Goal: Transaction & Acquisition: Purchase product/service

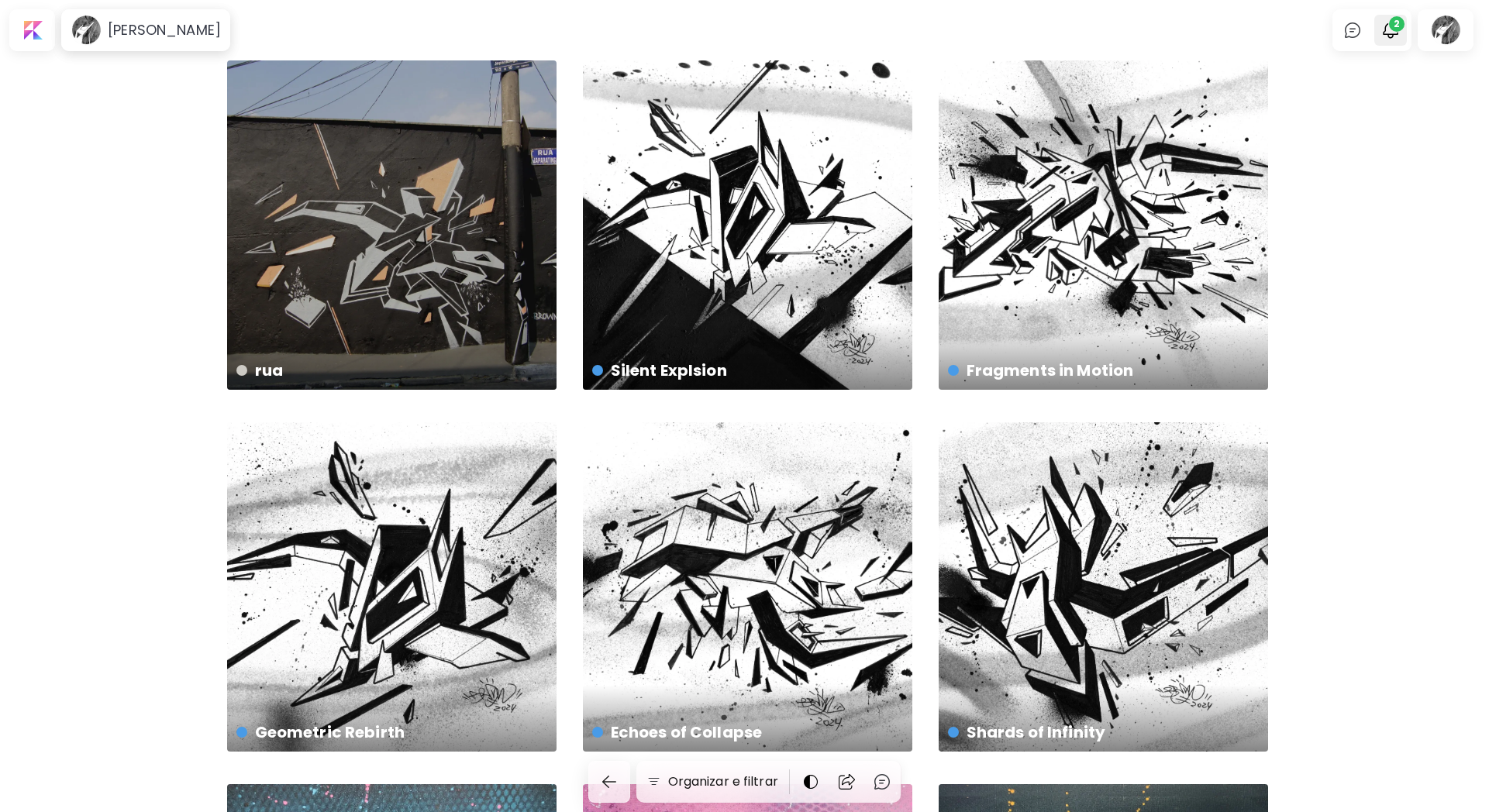
click at [1401, 28] on span "2" at bounding box center [1397, 24] width 15 height 15
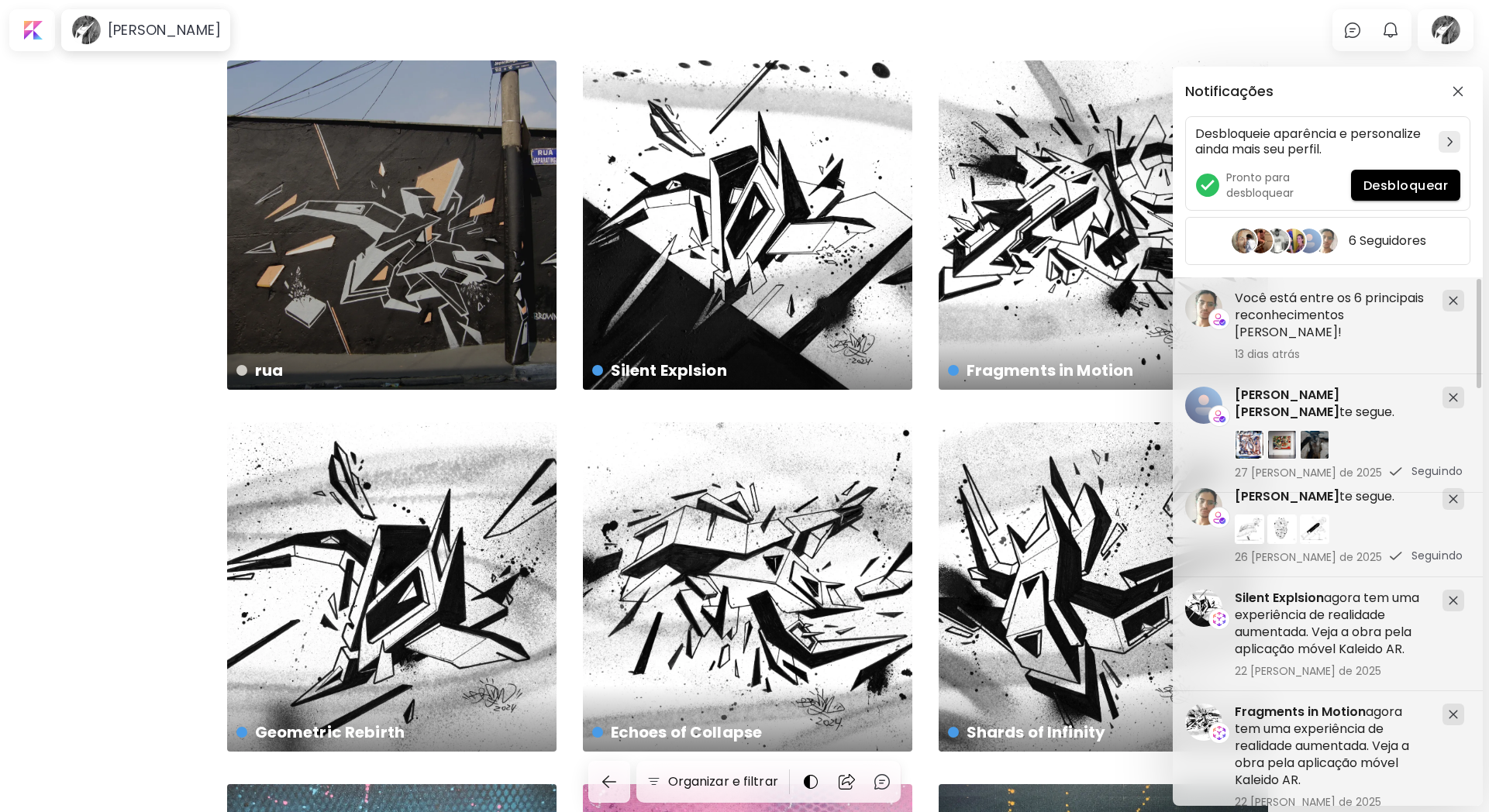
click at [1292, 313] on h5 "Você está entre os 6 principais reconhecimentos [PERSON_NAME]!" at bounding box center [1332, 315] width 195 height 51
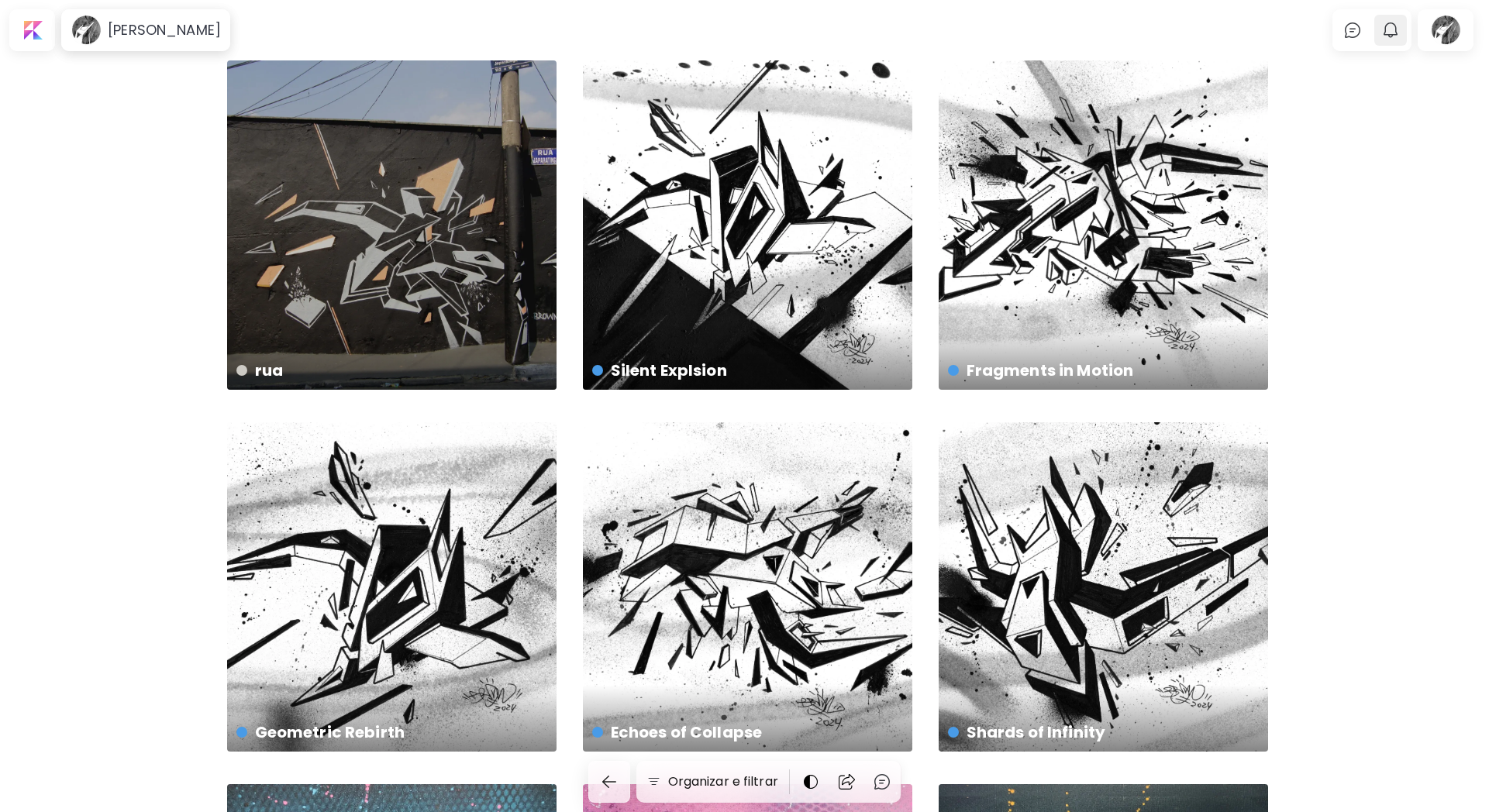
click at [1399, 27] on img "button" at bounding box center [1390, 30] width 18 height 18
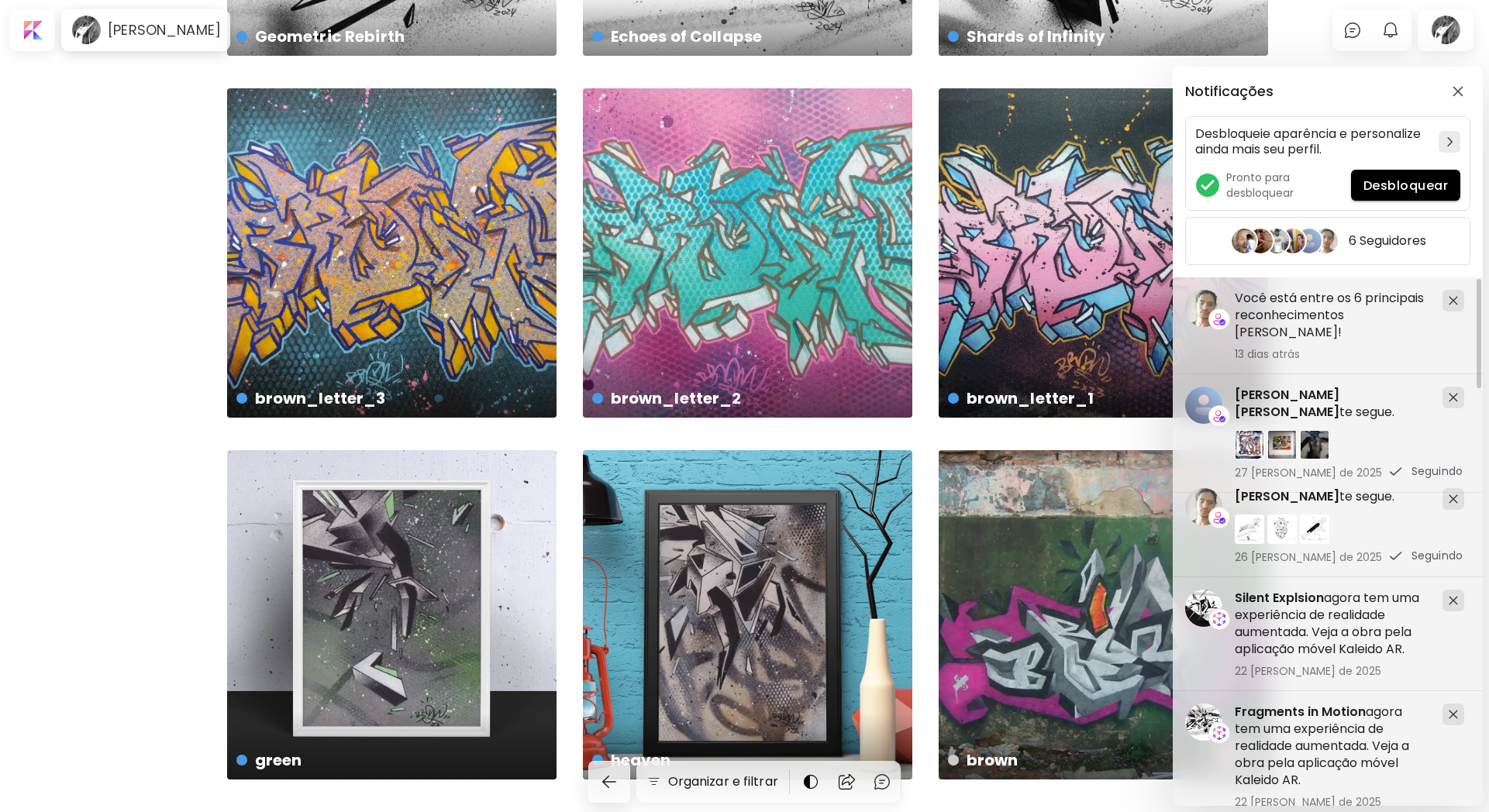
drag, startPoint x: 1480, startPoint y: 326, endPoint x: 1488, endPoint y: 190, distance: 136.2
click at [1358, 25] on div "Notificações Desbloqueie aparência e personalize ainda mais seu perfil. Pronto …" at bounding box center [744, 406] width 1489 height 812
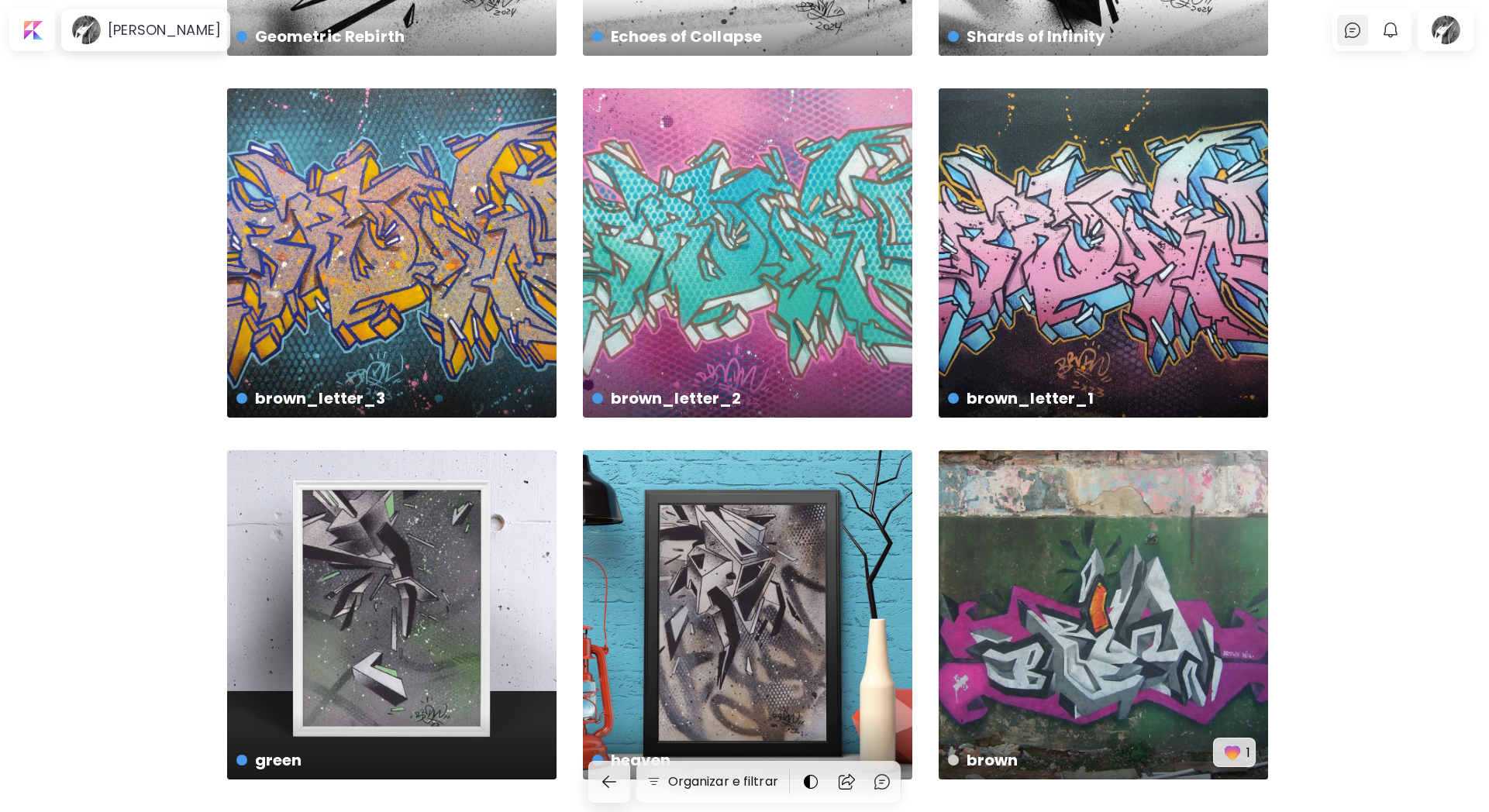
click at [1358, 32] on img at bounding box center [1352, 30] width 18 height 18
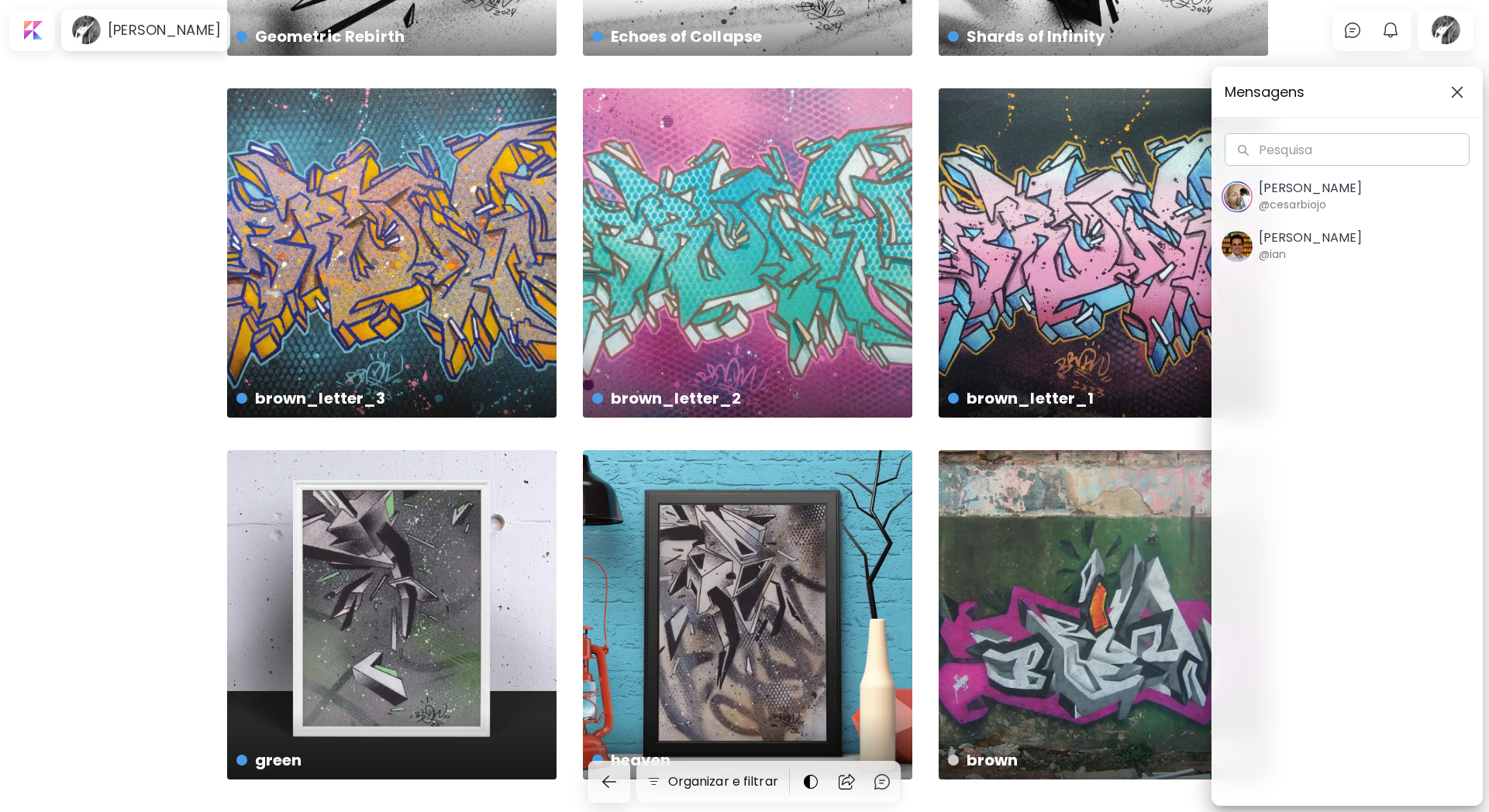
click at [1304, 197] on h6 "@cesarbiojo" at bounding box center [1293, 205] width 68 height 17
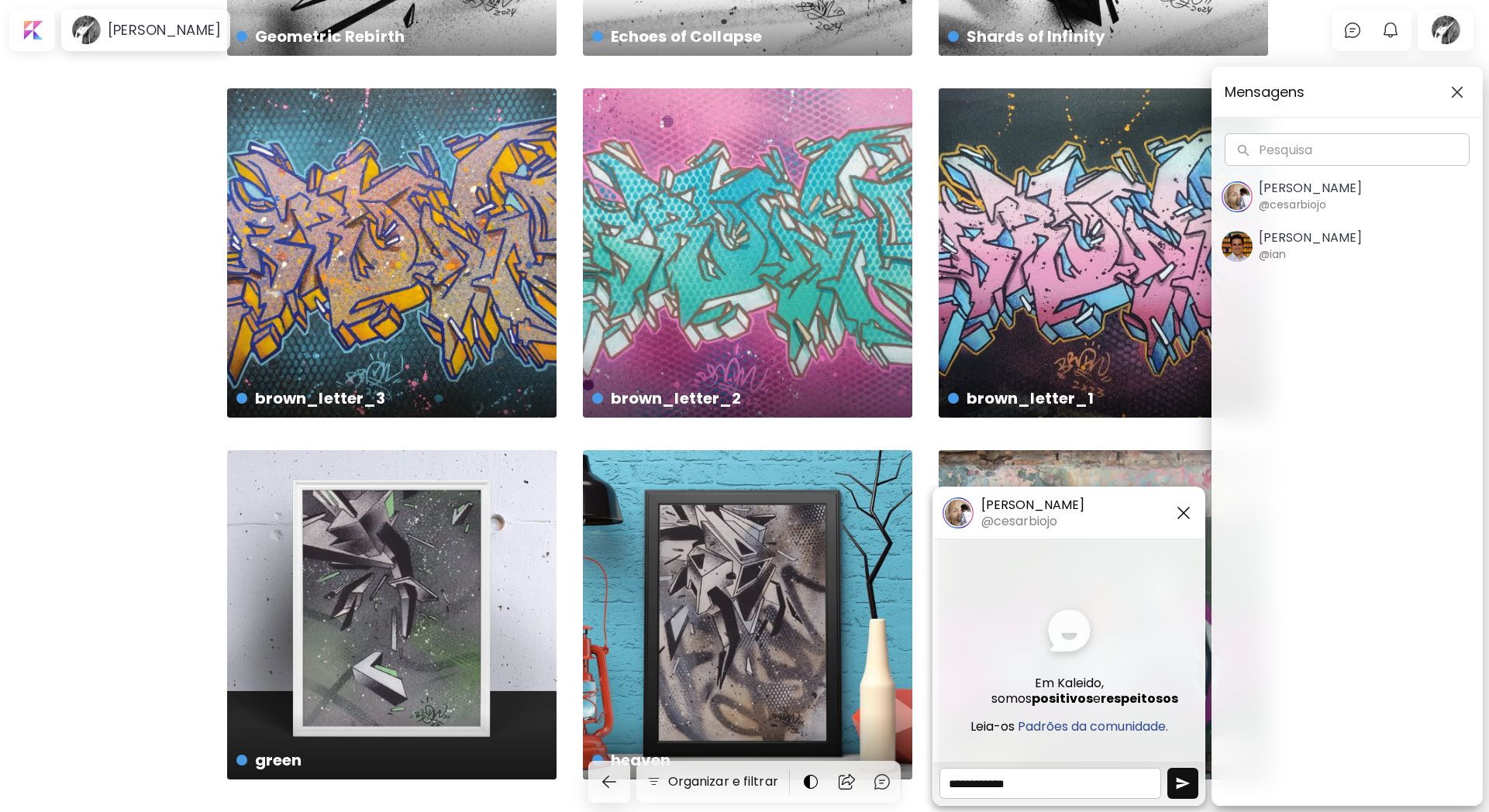
click at [1367, 345] on div "Mensagens Pesquisa Pesquisa [PERSON_NAME] @cesarbiojo [PERSON_NAME] @[PERSON_NA…" at bounding box center [1347, 436] width 272 height 740
click at [1333, 241] on h5 "[PERSON_NAME]" at bounding box center [1310, 238] width 103 height 15
click at [1186, 506] on img "button" at bounding box center [1182, 512] width 18 height 18
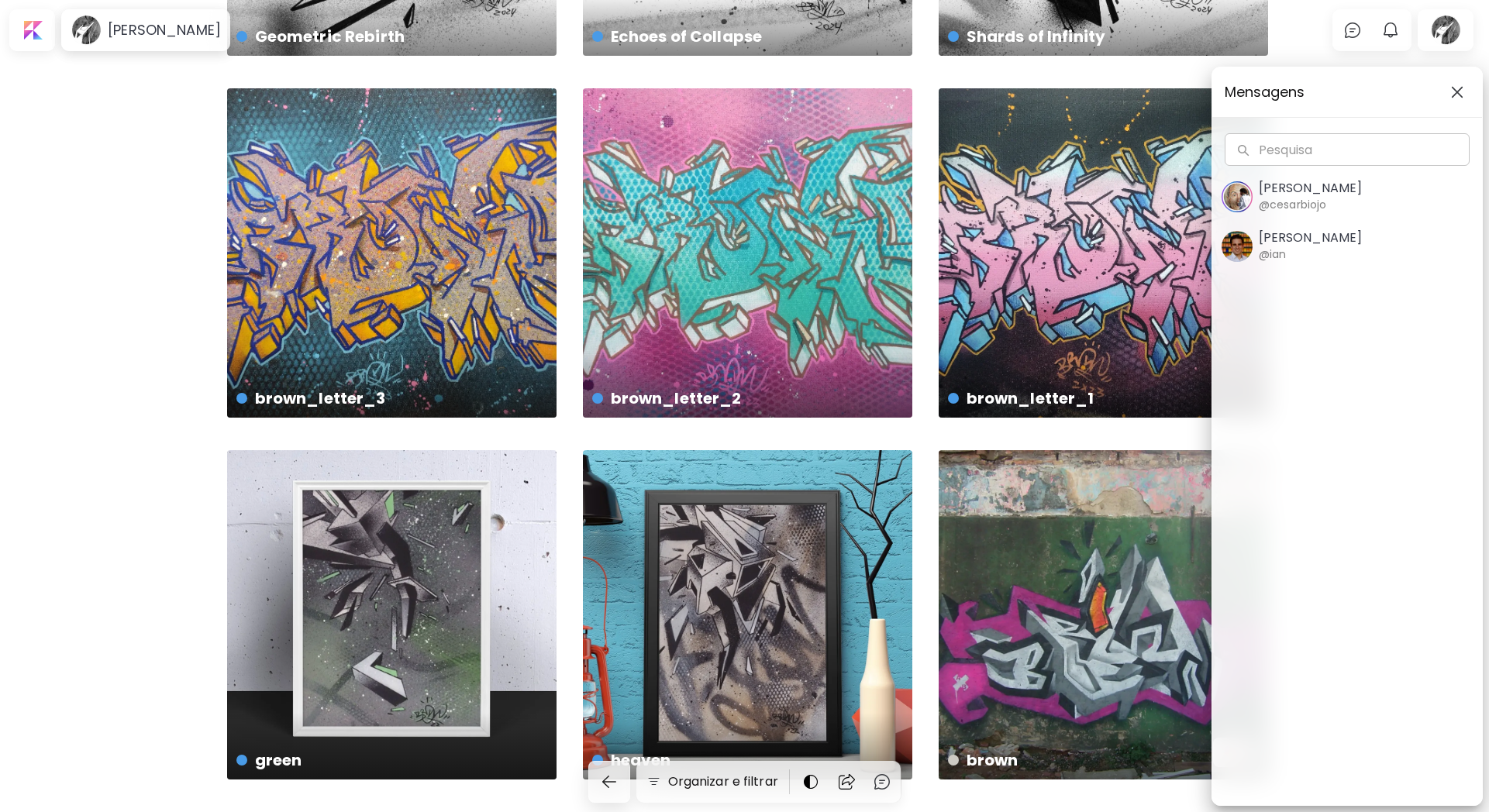
click at [1457, 93] on img "button" at bounding box center [1457, 92] width 13 height 13
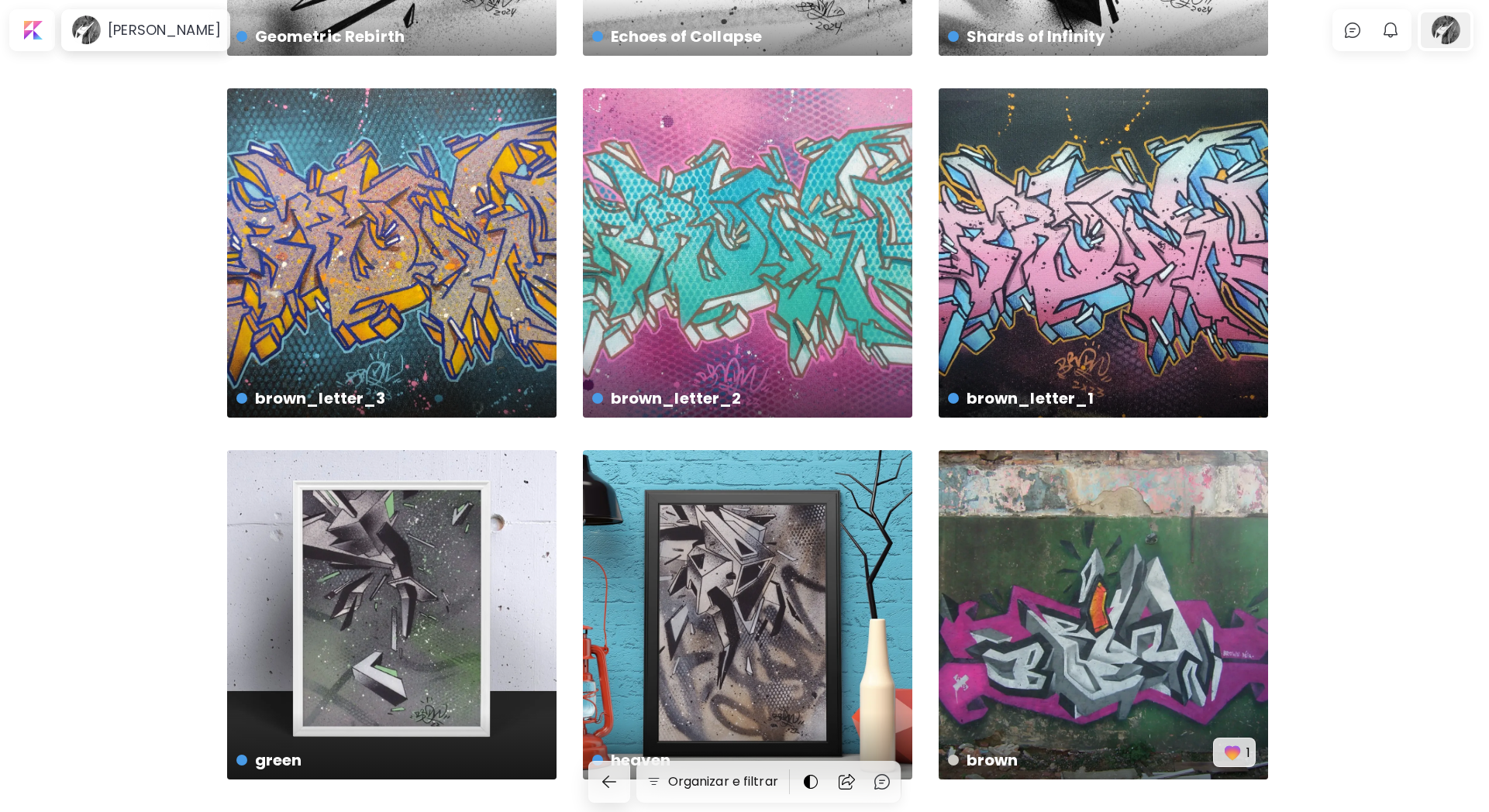
click at [1456, 26] on div at bounding box center [1445, 30] width 49 height 36
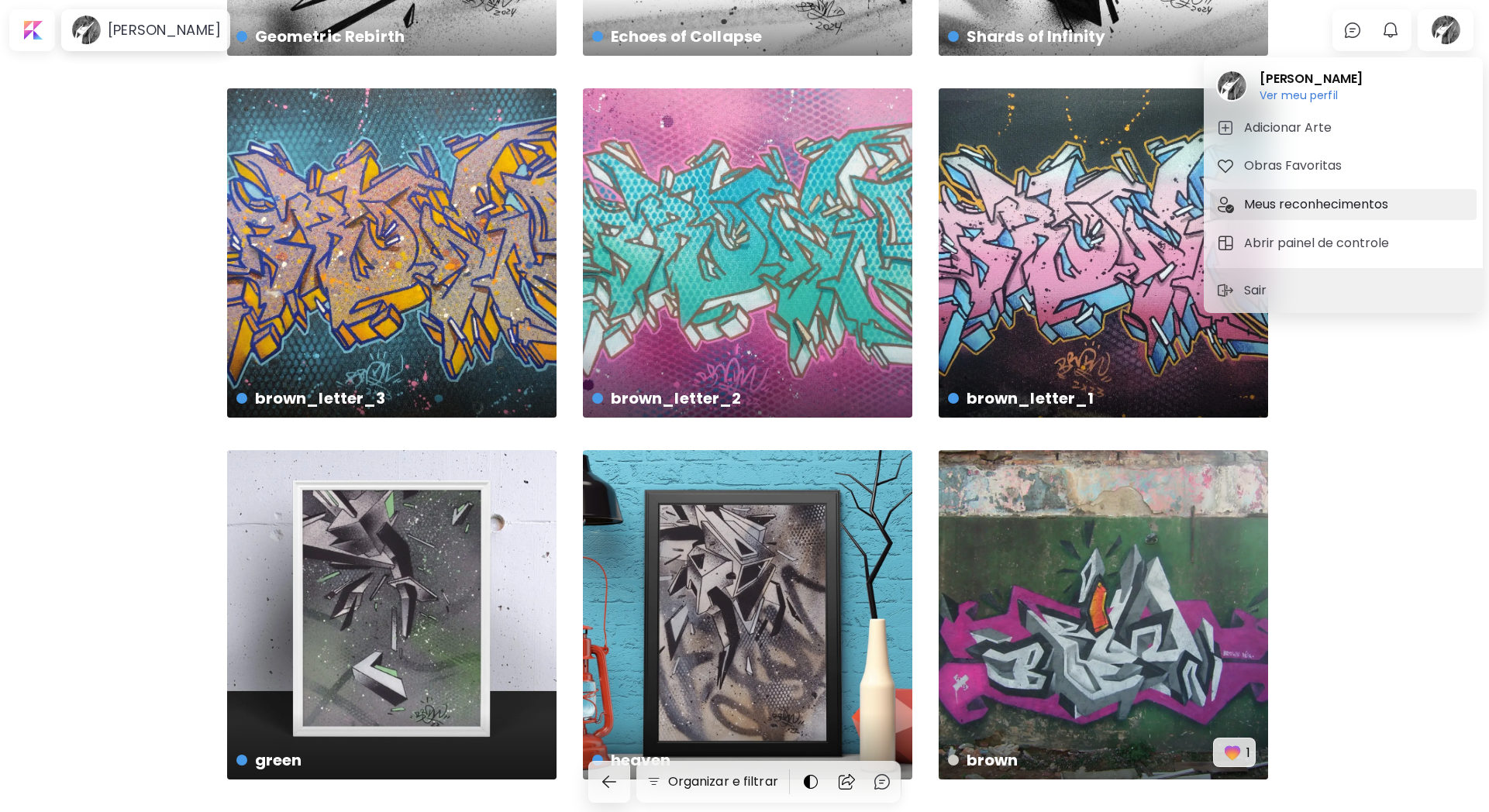
click at [1330, 202] on h5 "Meus reconhecimentos" at bounding box center [1319, 204] width 149 height 18
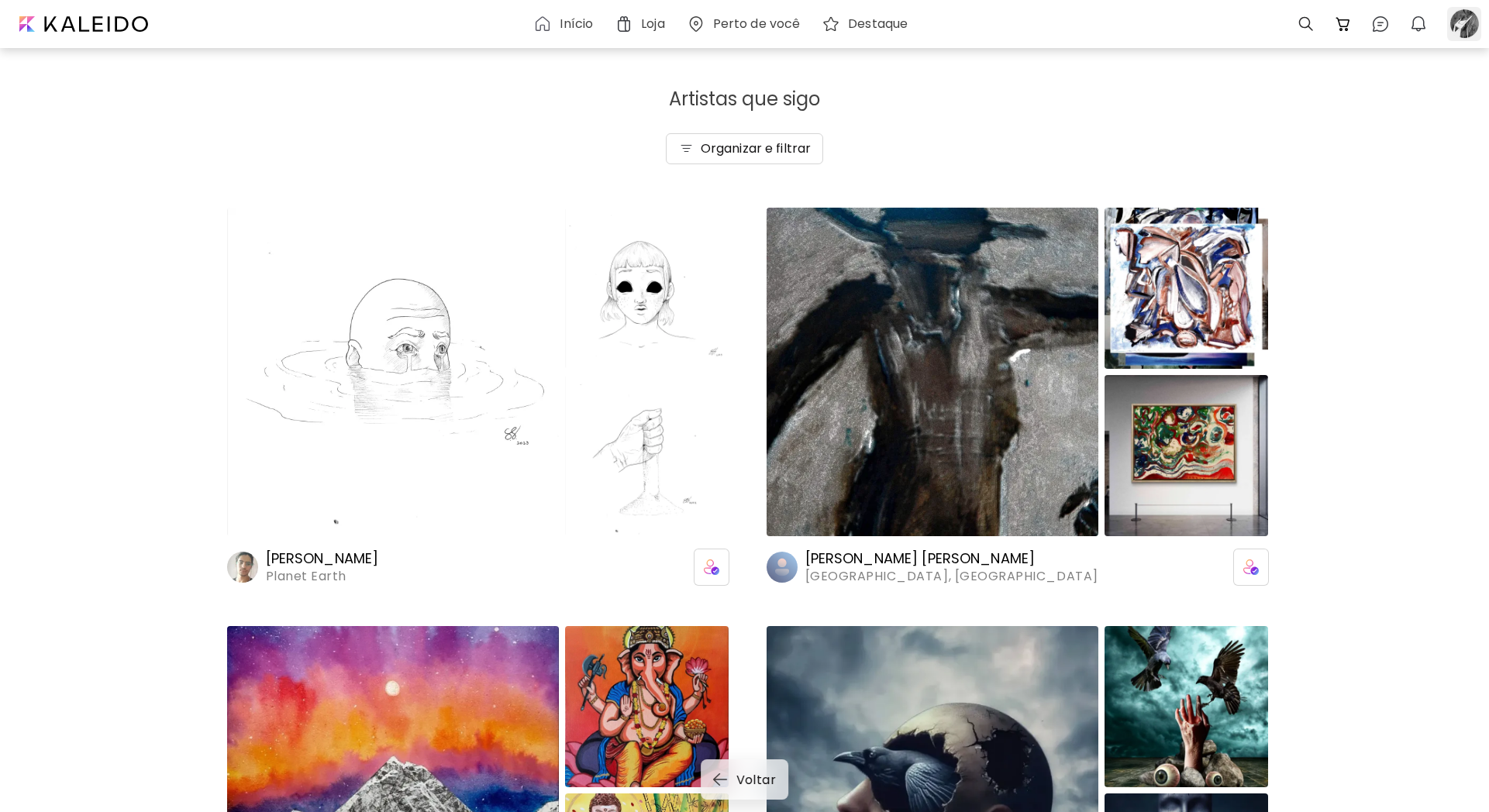
click at [1468, 22] on div at bounding box center [1464, 23] width 34 height 34
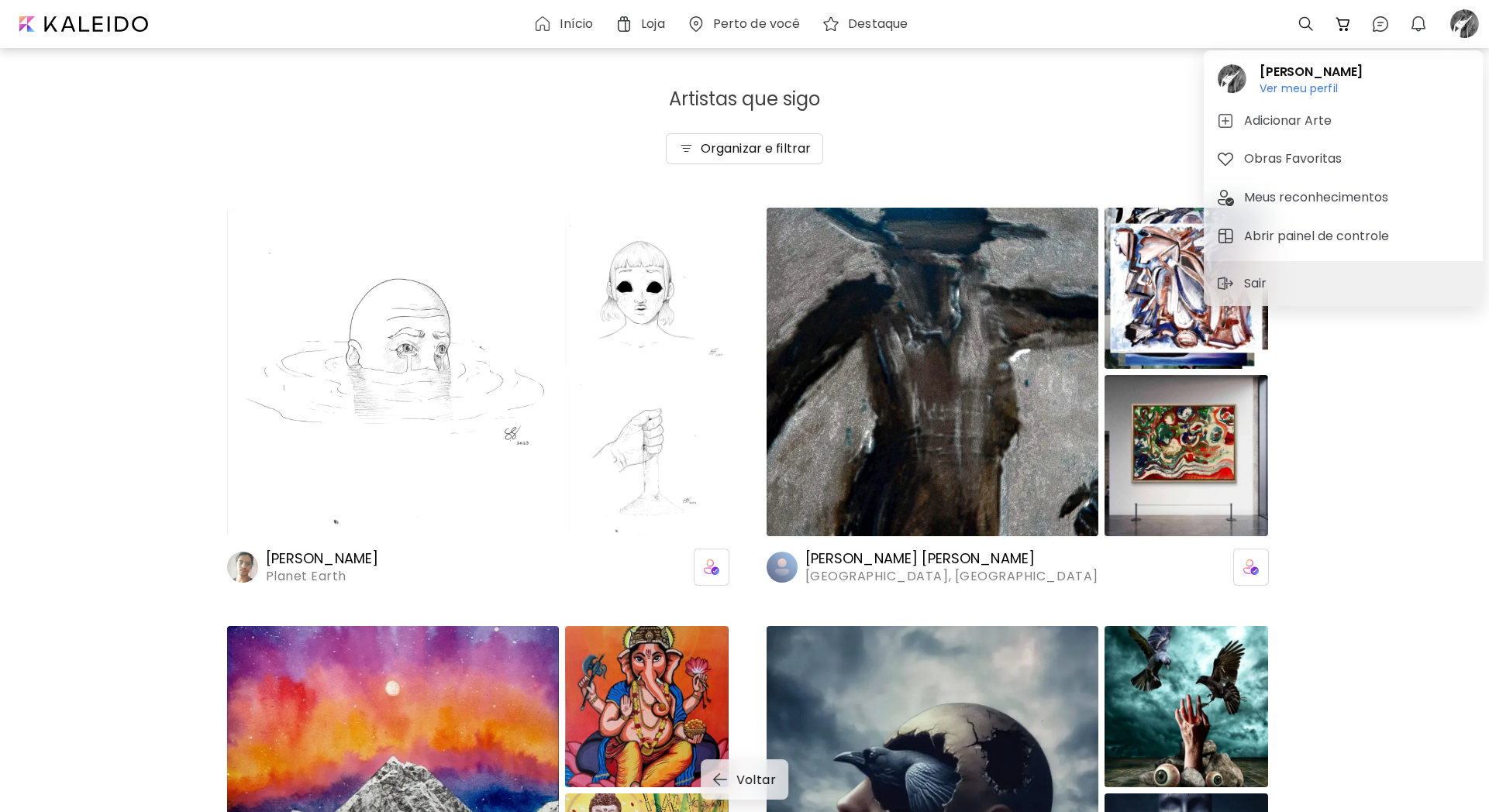
click at [661, 26] on div at bounding box center [744, 406] width 1489 height 812
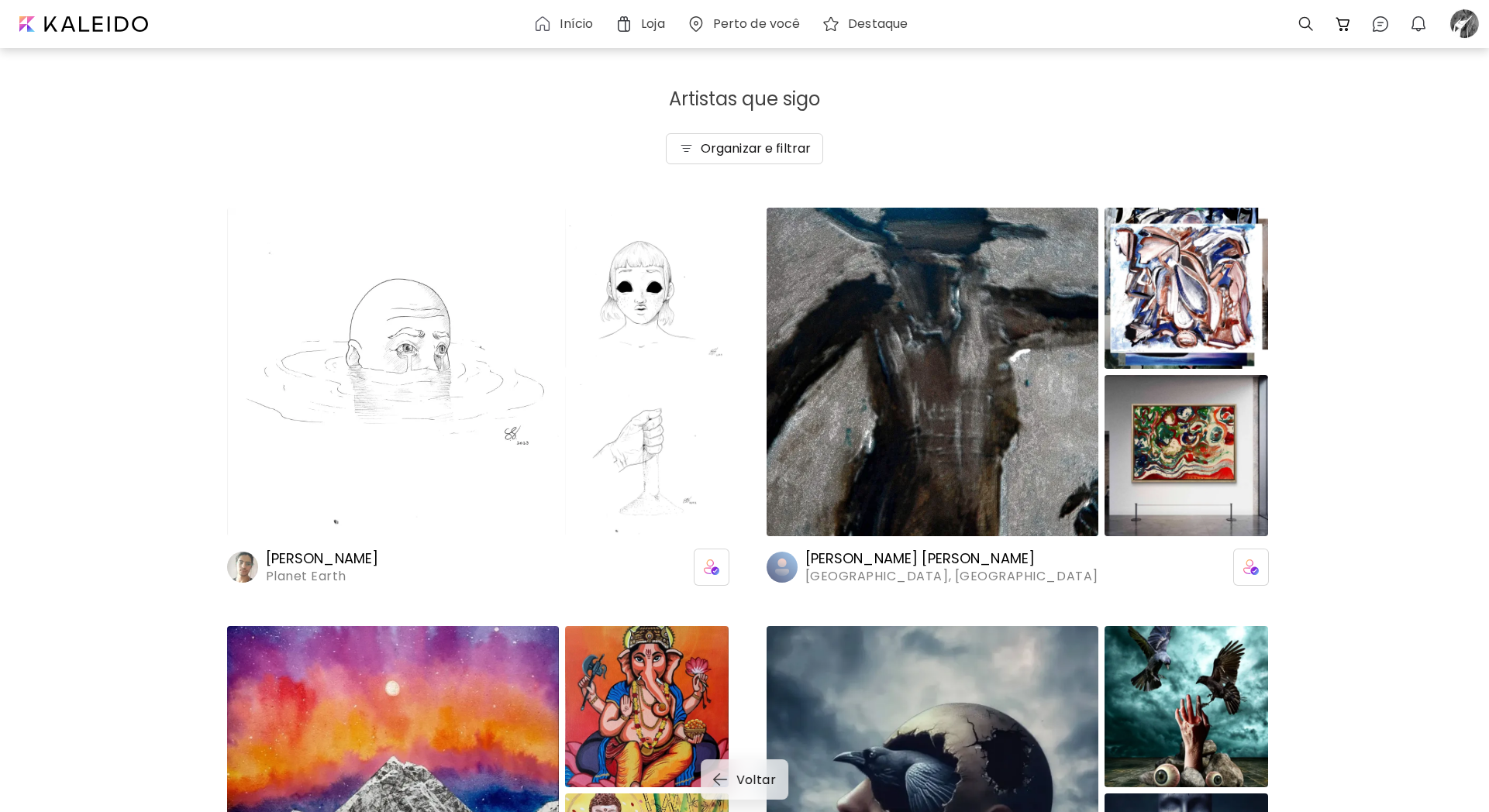
click at [647, 21] on h6 "Loja" at bounding box center [653, 23] width 23 height 13
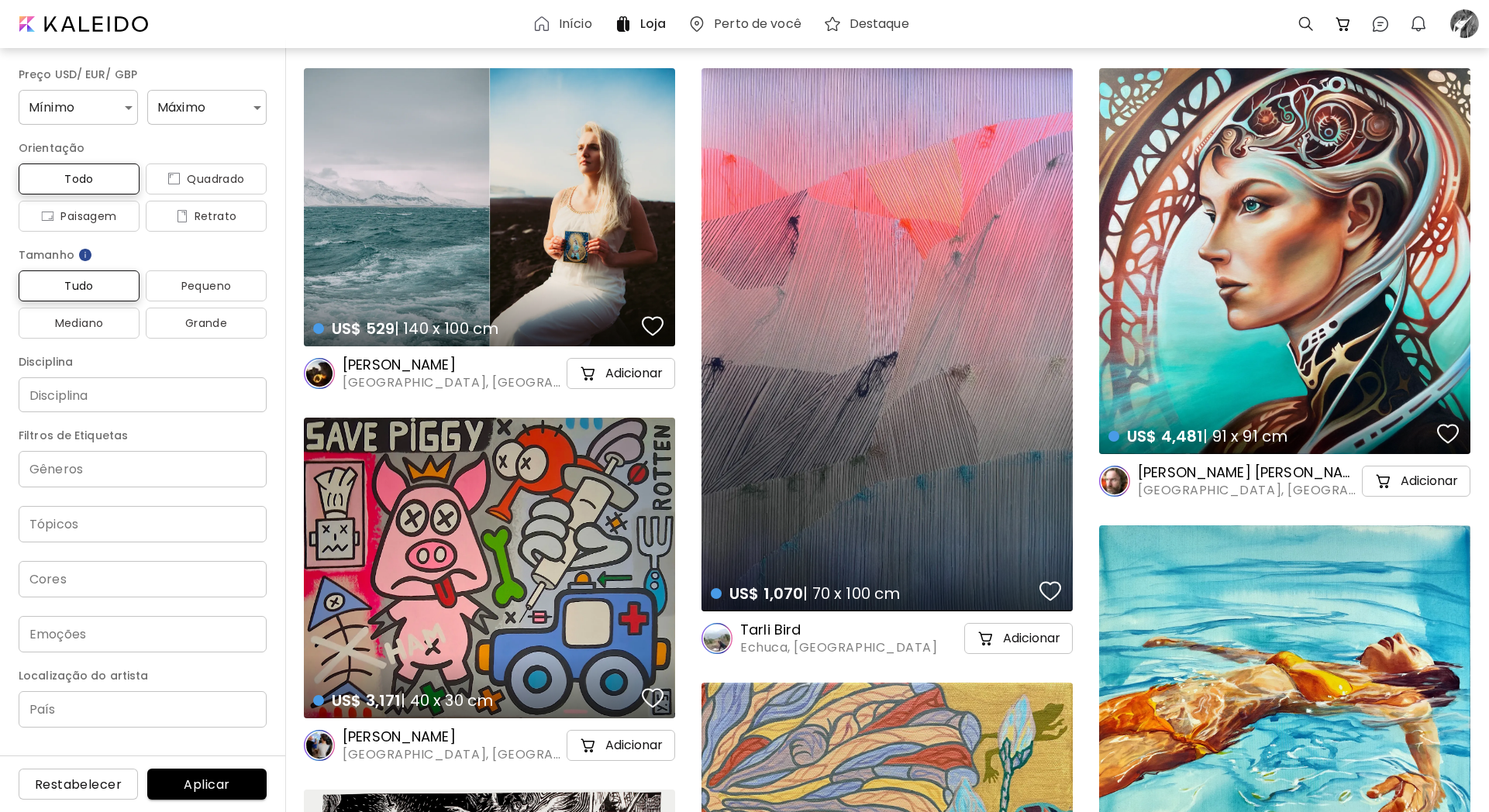
click at [574, 21] on h6 "Início" at bounding box center [575, 23] width 33 height 13
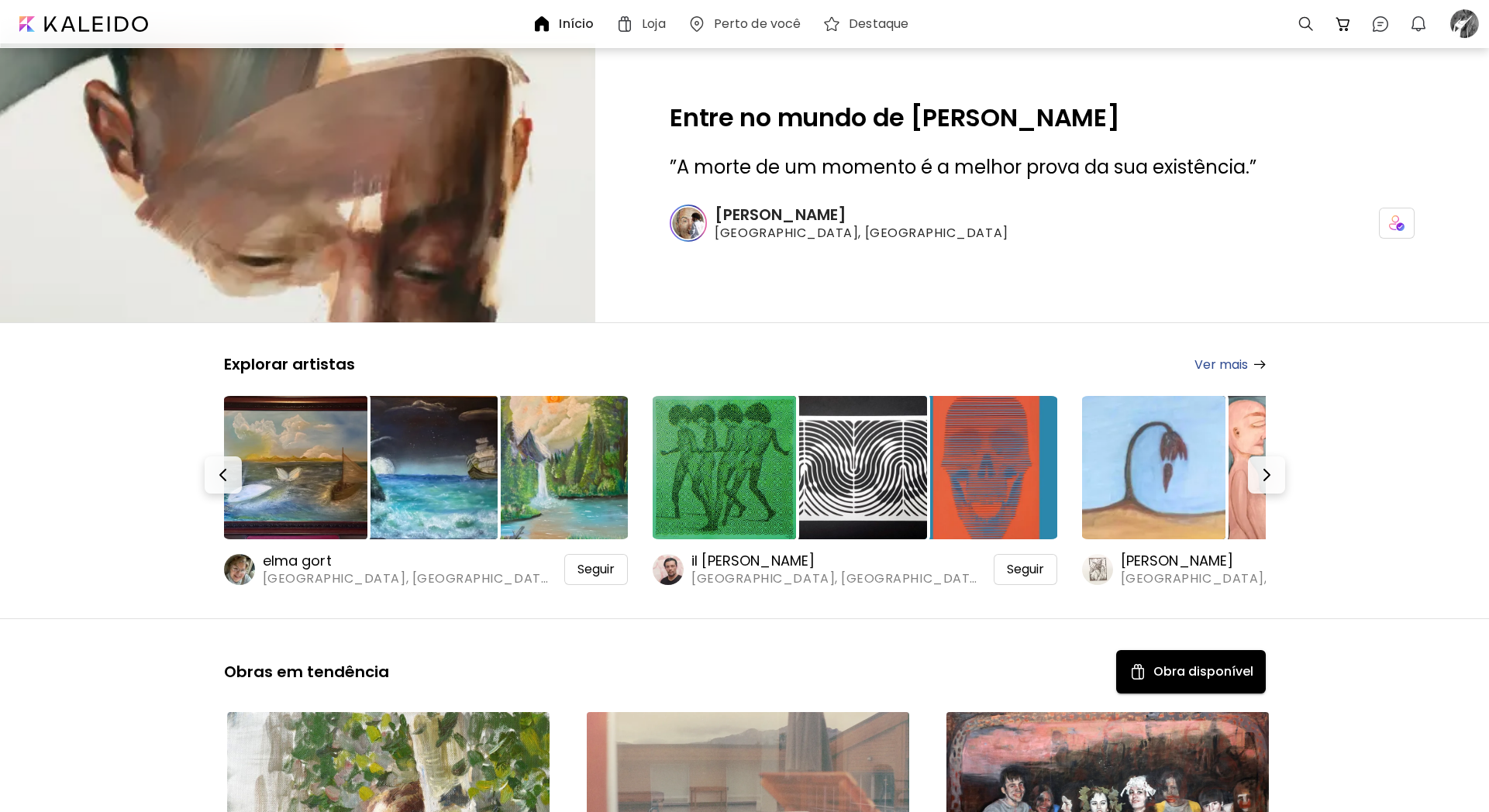
click at [781, 20] on h6 "Perto de você" at bounding box center [757, 23] width 88 height 13
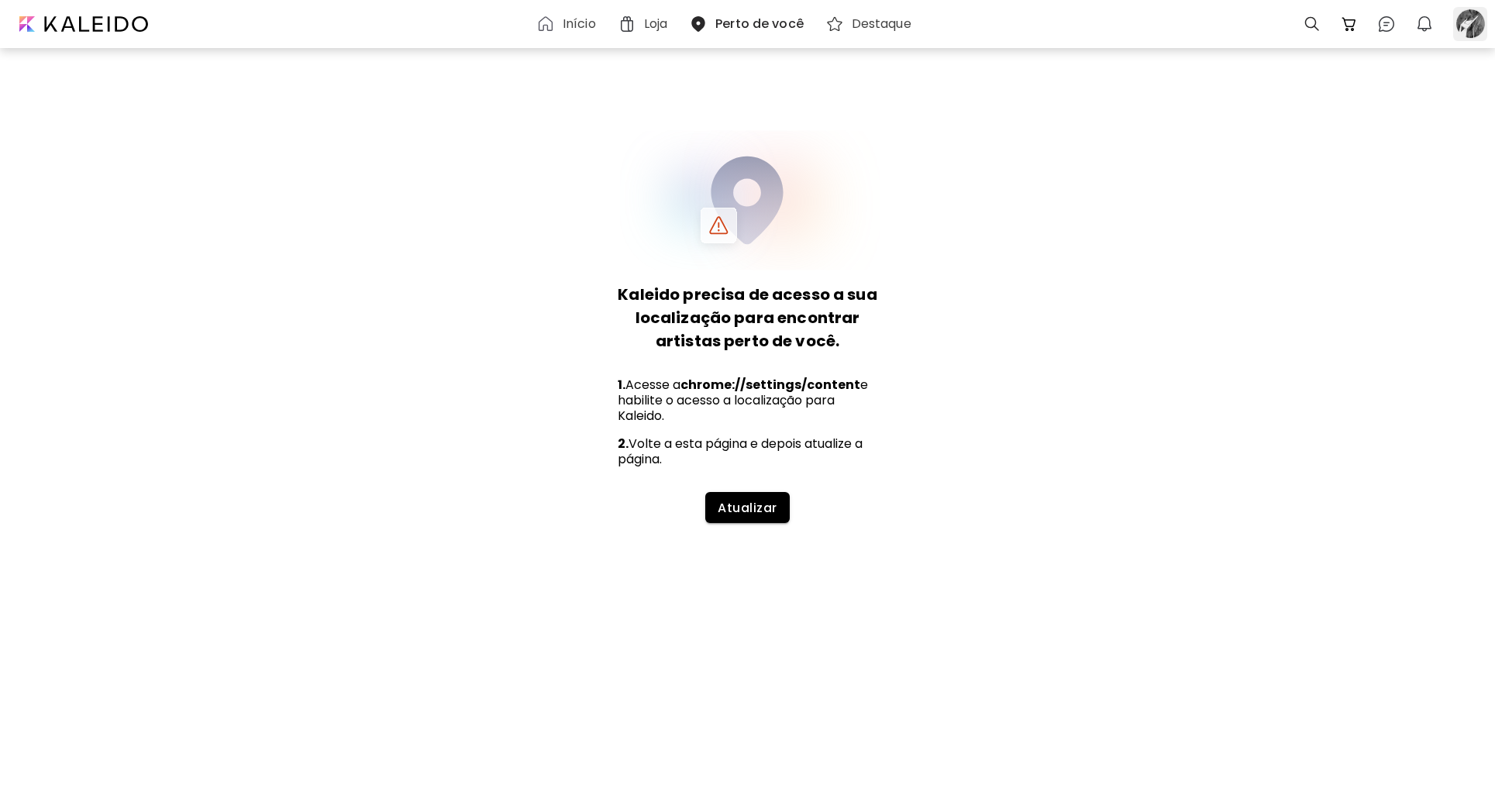
click at [1472, 31] on div at bounding box center [1470, 23] width 34 height 34
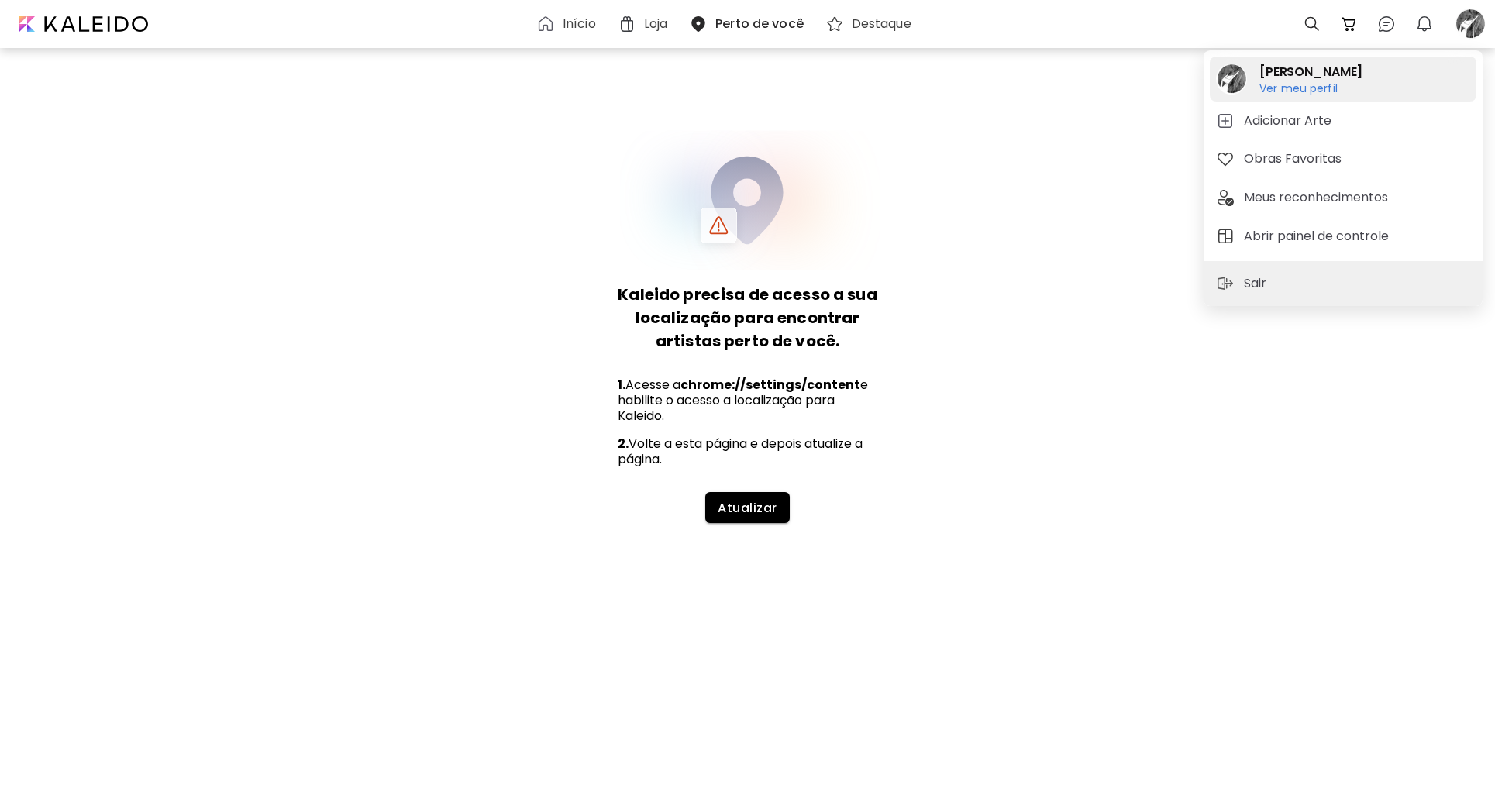
click at [1280, 88] on h6 "Ver meu perfil" at bounding box center [1311, 88] width 103 height 14
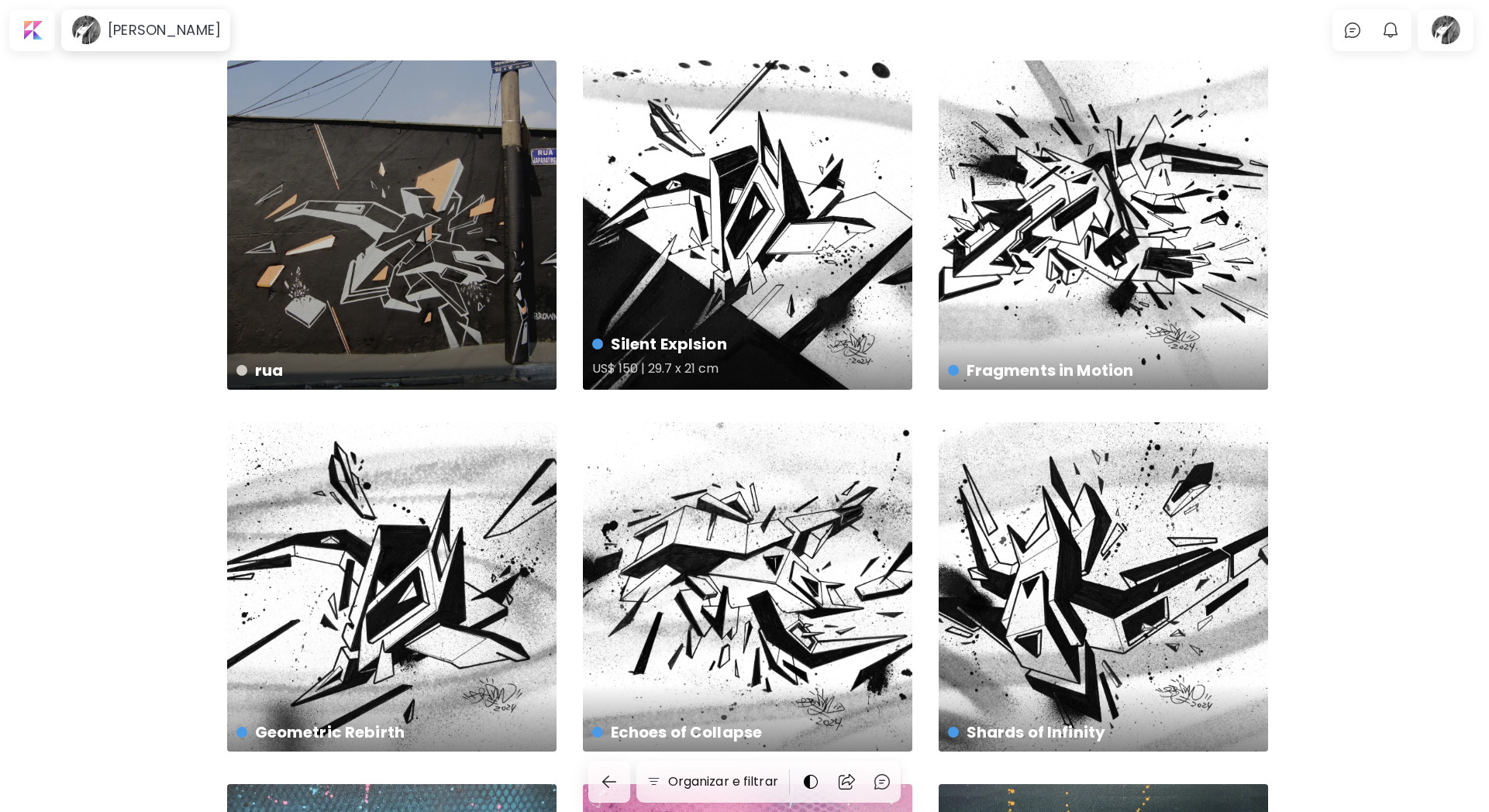
click at [780, 228] on div "Silent Explsion US$ 150 | 29.7 x 21 cm" at bounding box center [747, 225] width 330 height 330
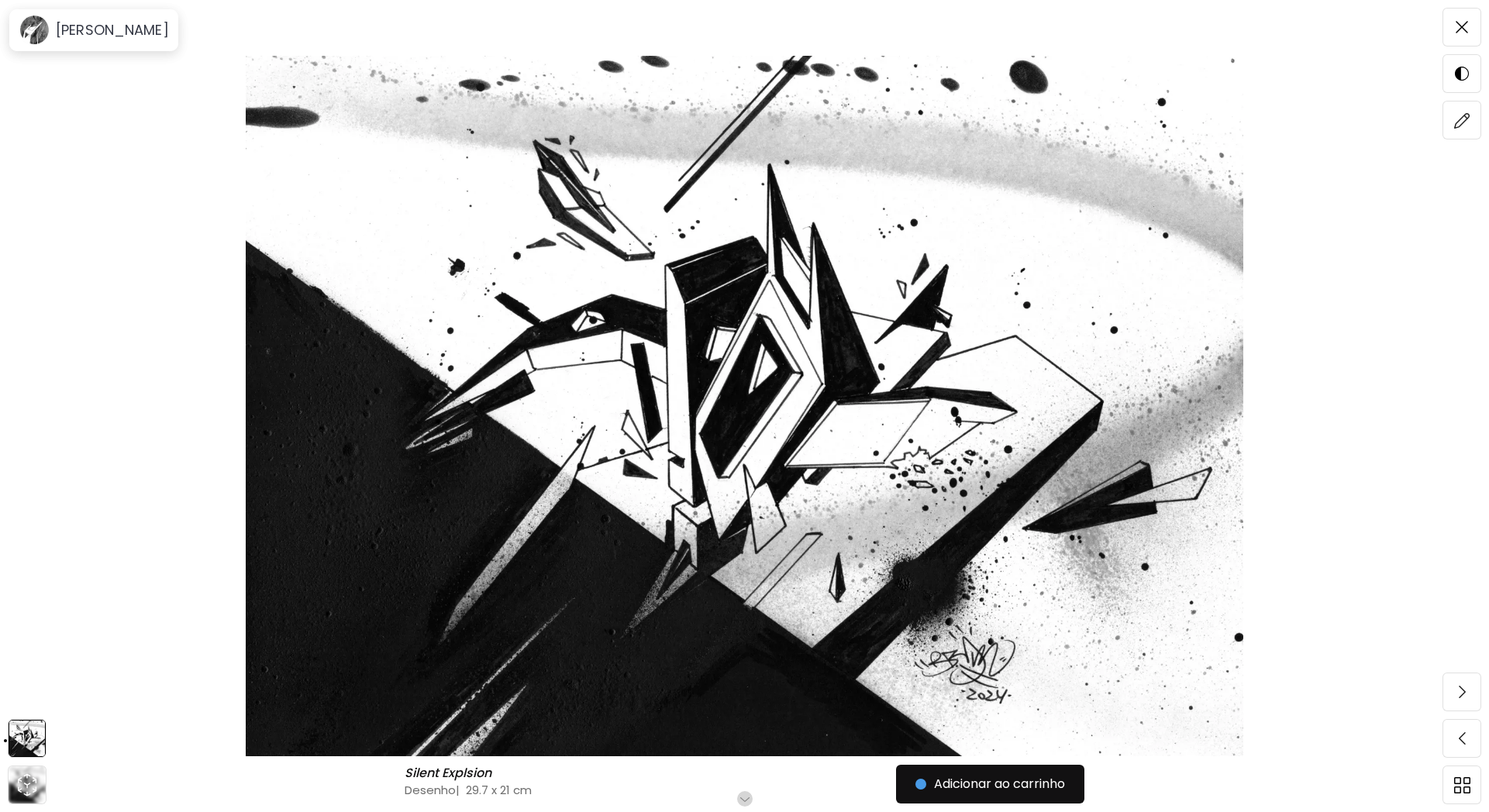
click at [746, 798] on h6 "Role para mais" at bounding box center [744, 798] width 80 height 13
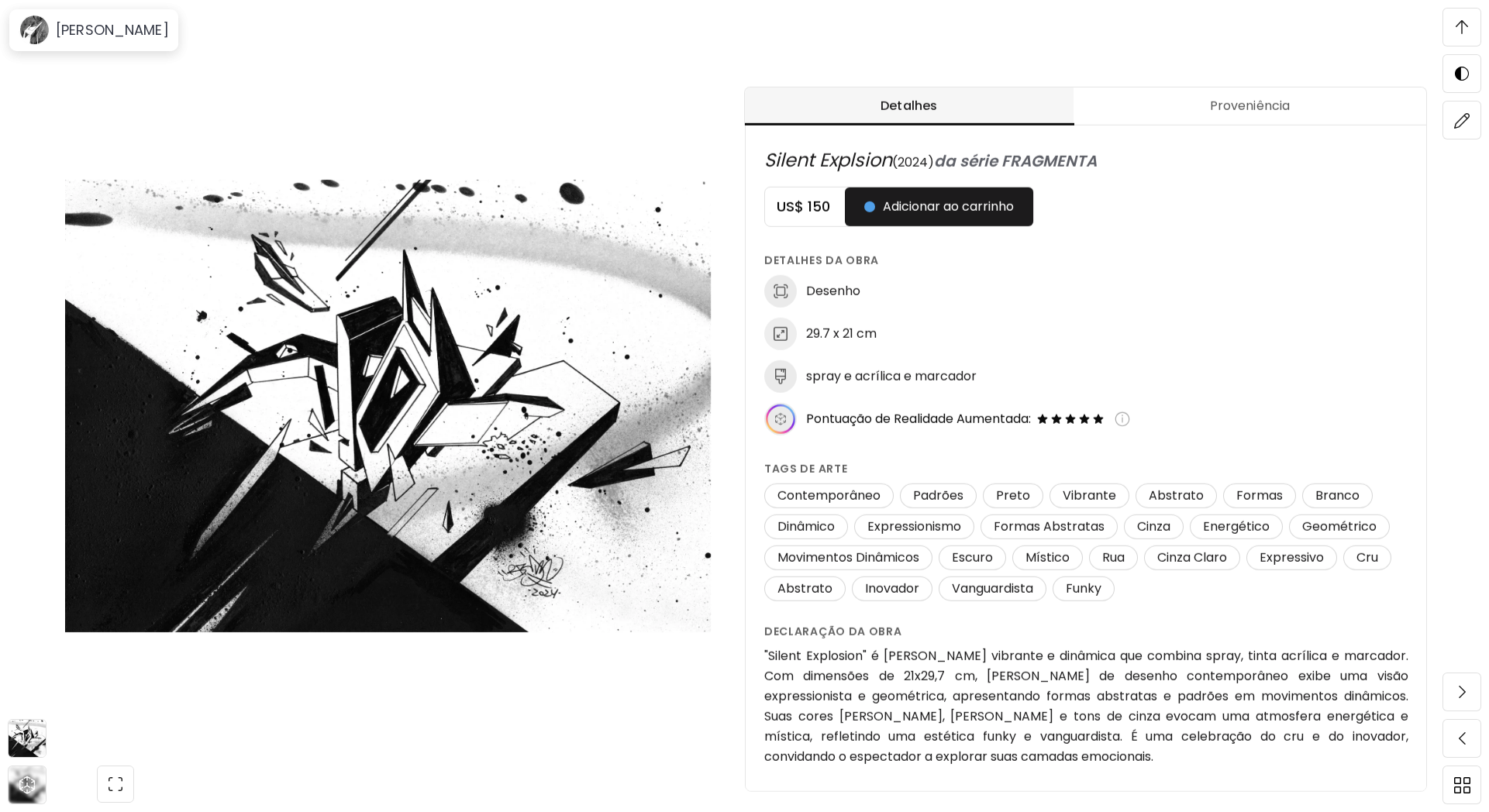
scroll to position [509, 0]
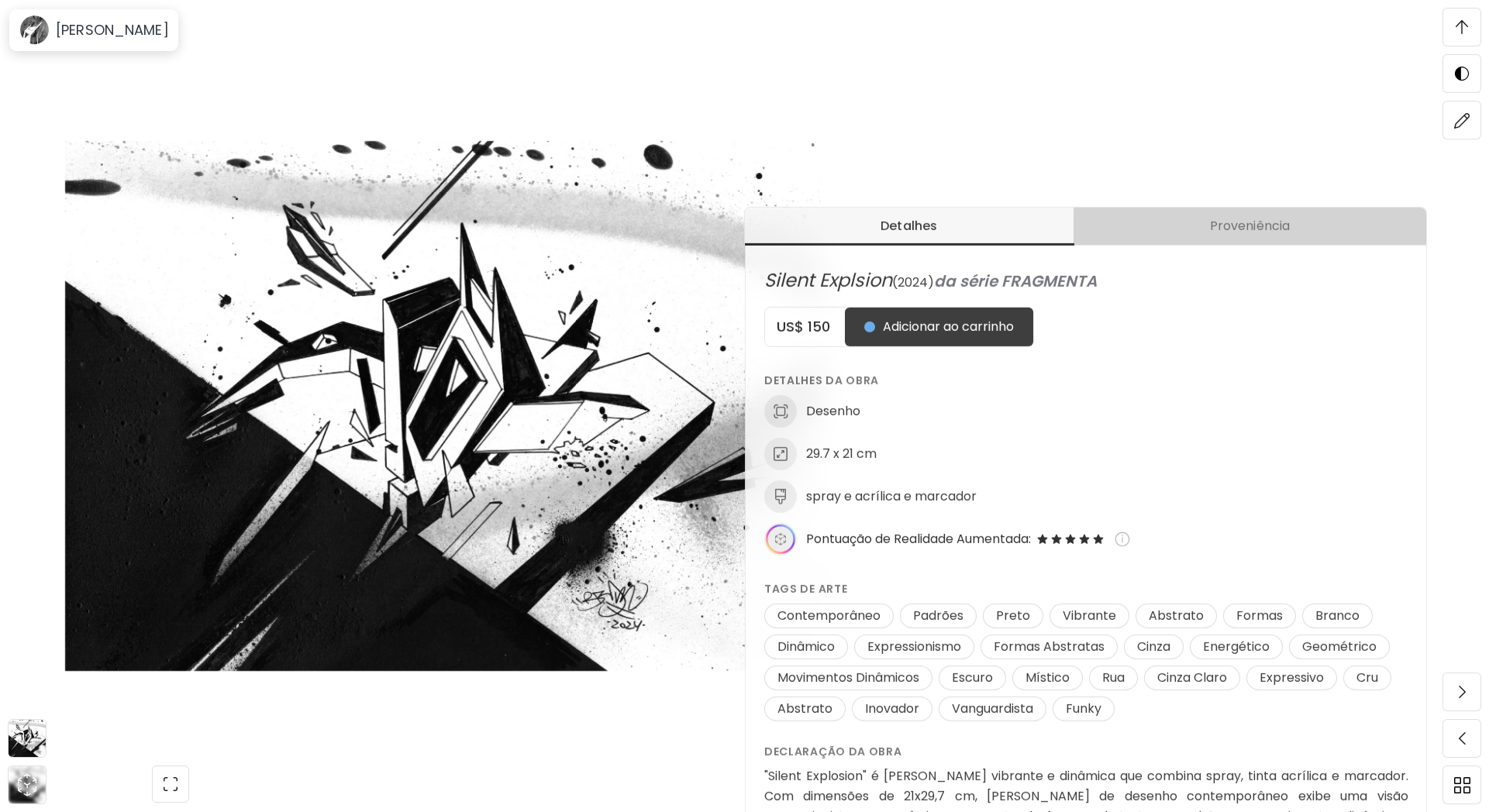
click at [1279, 229] on span "Proveniência" at bounding box center [1250, 225] width 335 height 18
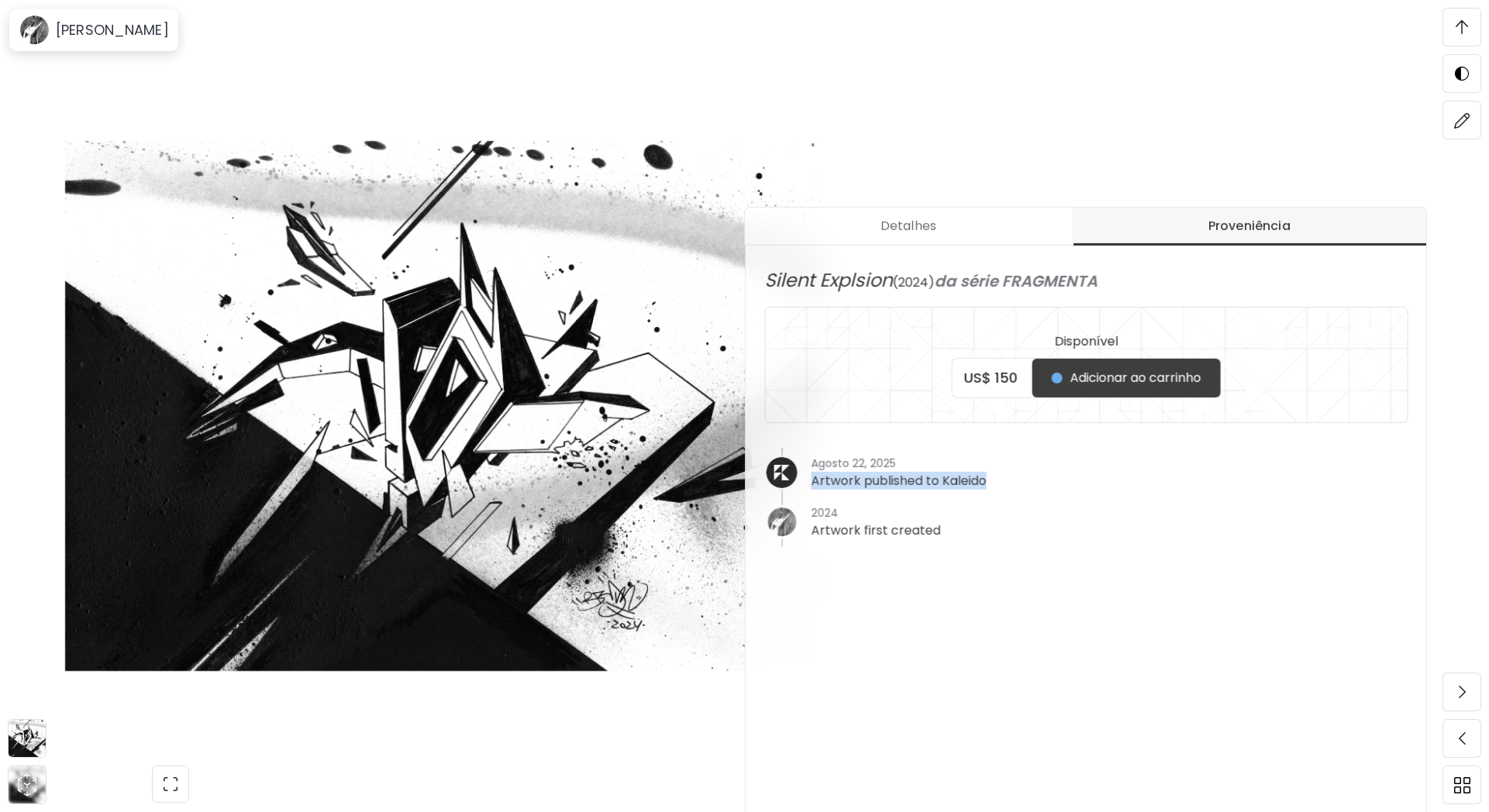
drag, startPoint x: 811, startPoint y: 480, endPoint x: 996, endPoint y: 494, distance: 185.5
click at [991, 494] on div "Agosto 22, 2025 Artwork published to Kaleido" at bounding box center [1086, 472] width 644 height 49
click at [1021, 478] on div "Agosto 22, 2025 Artwork published to Kaleido" at bounding box center [1086, 472] width 644 height 49
click at [994, 231] on span "Detalhes" at bounding box center [909, 225] width 309 height 18
